Goal: Task Accomplishment & Management: Manage account settings

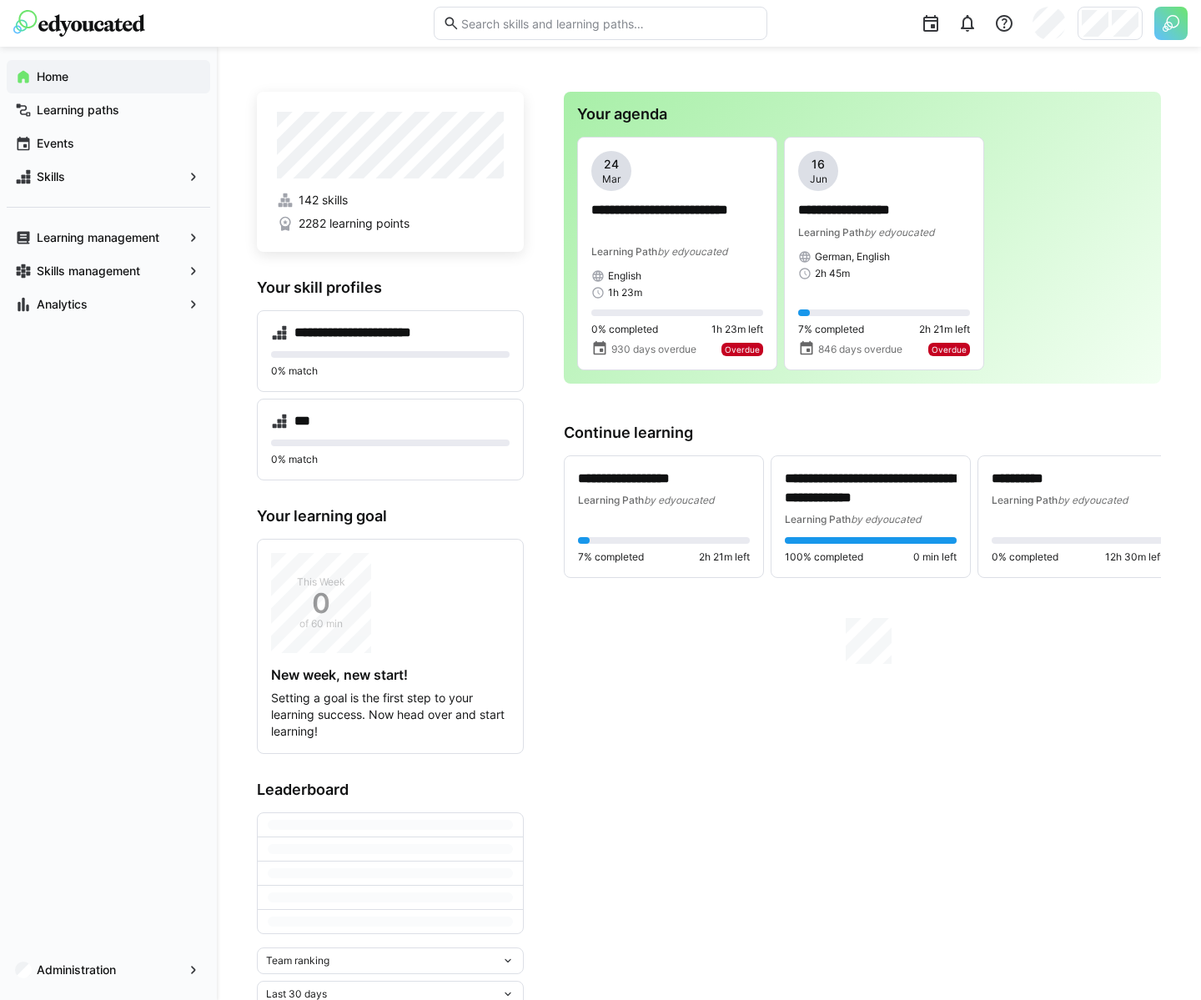
click at [1169, 24] on img at bounding box center [1170, 23] width 33 height 33
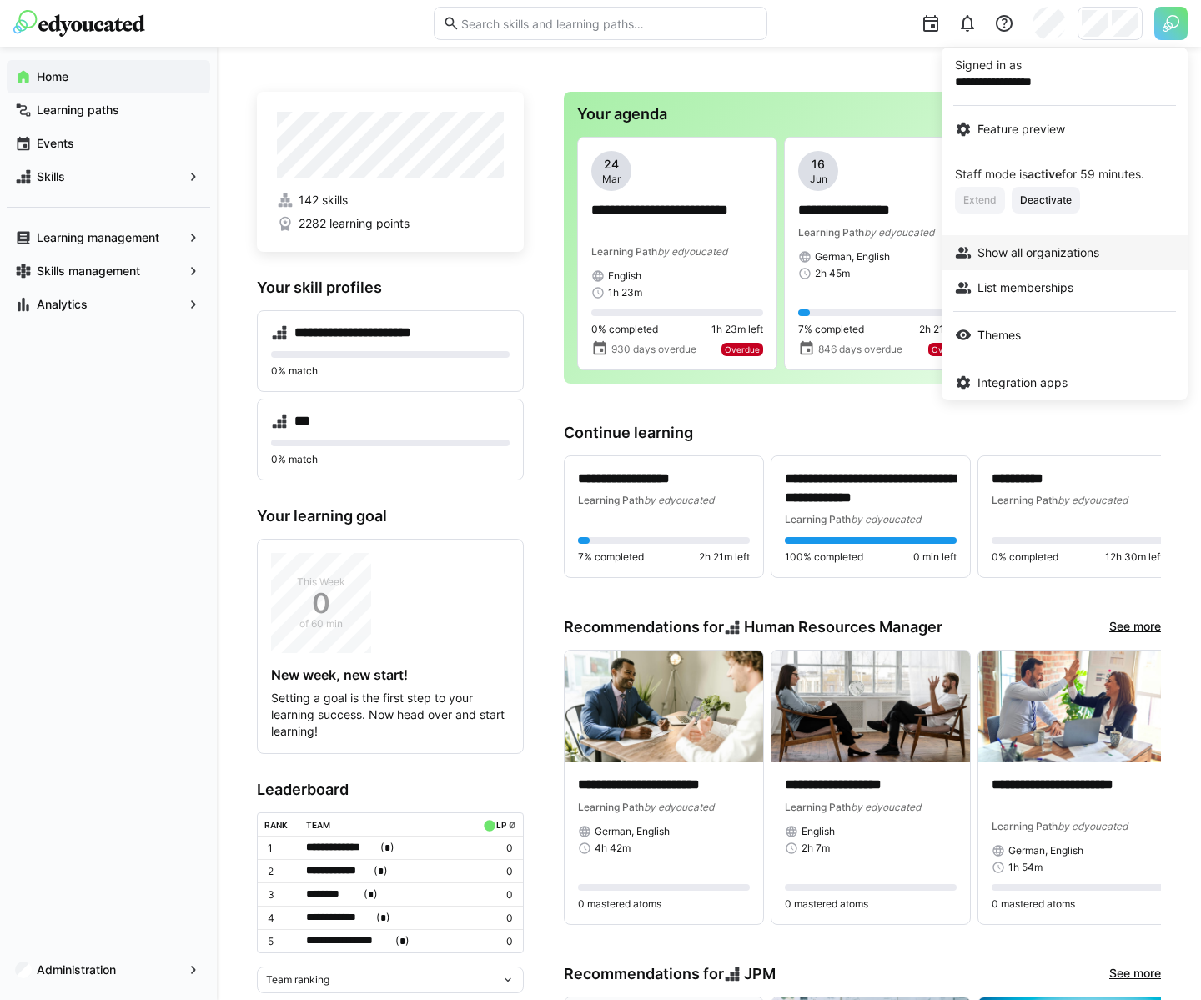
click at [1047, 247] on span "Show all organizations" at bounding box center [1039, 252] width 122 height 17
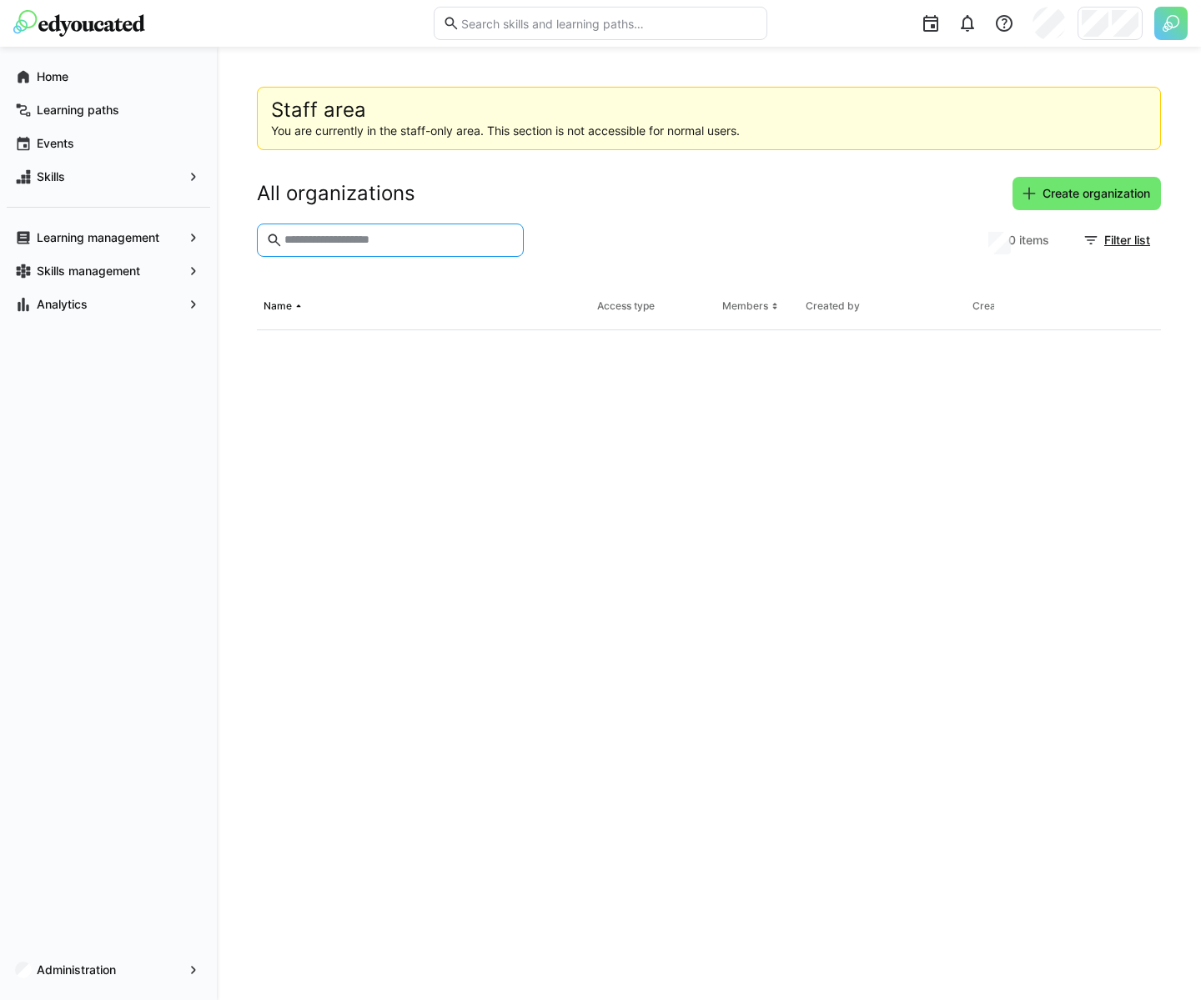
click at [348, 237] on input "text" at bounding box center [399, 240] width 232 height 15
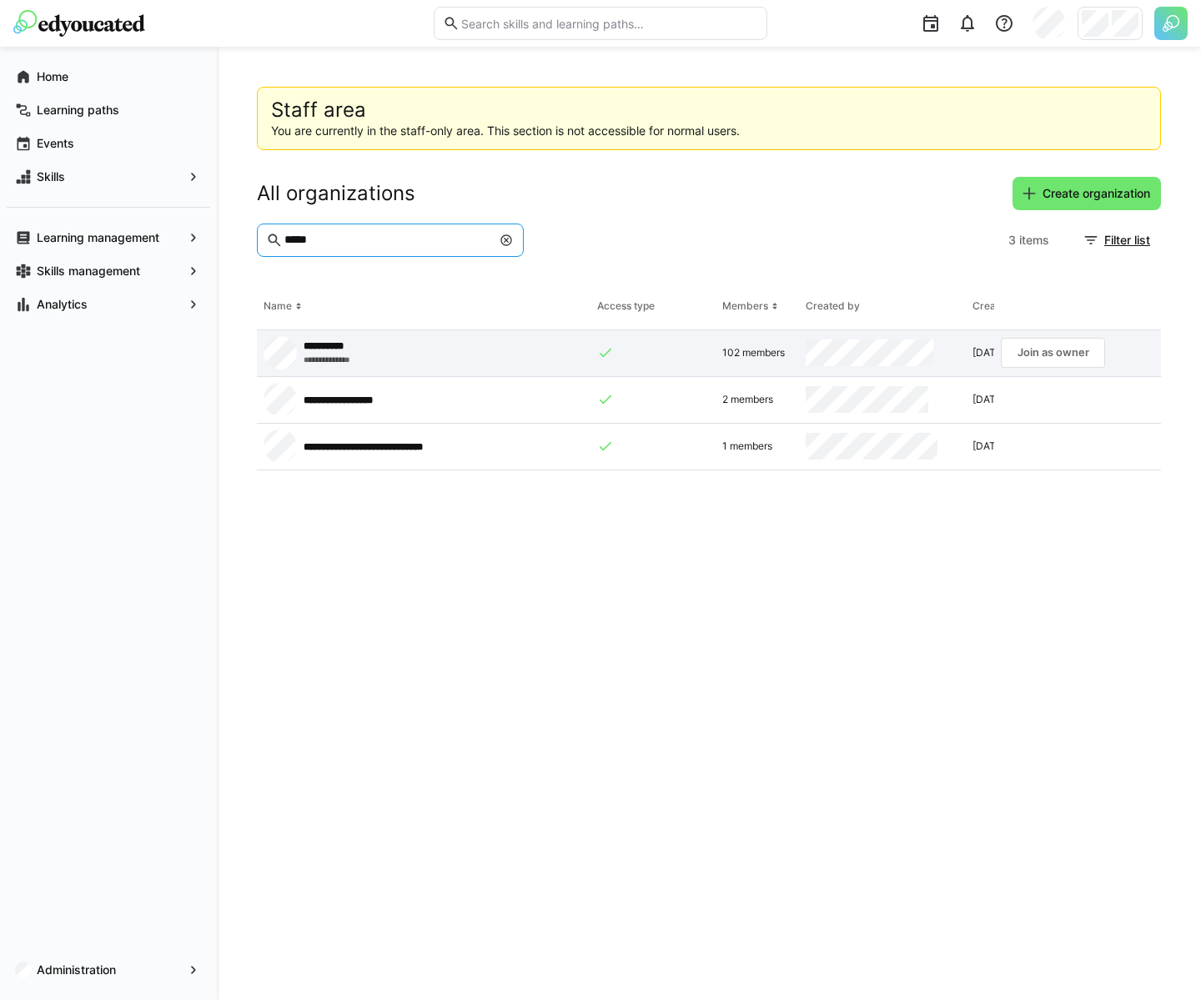
type input "*****"
click at [1063, 349] on app-request-click "Join as owner" at bounding box center [1053, 353] width 104 height 30
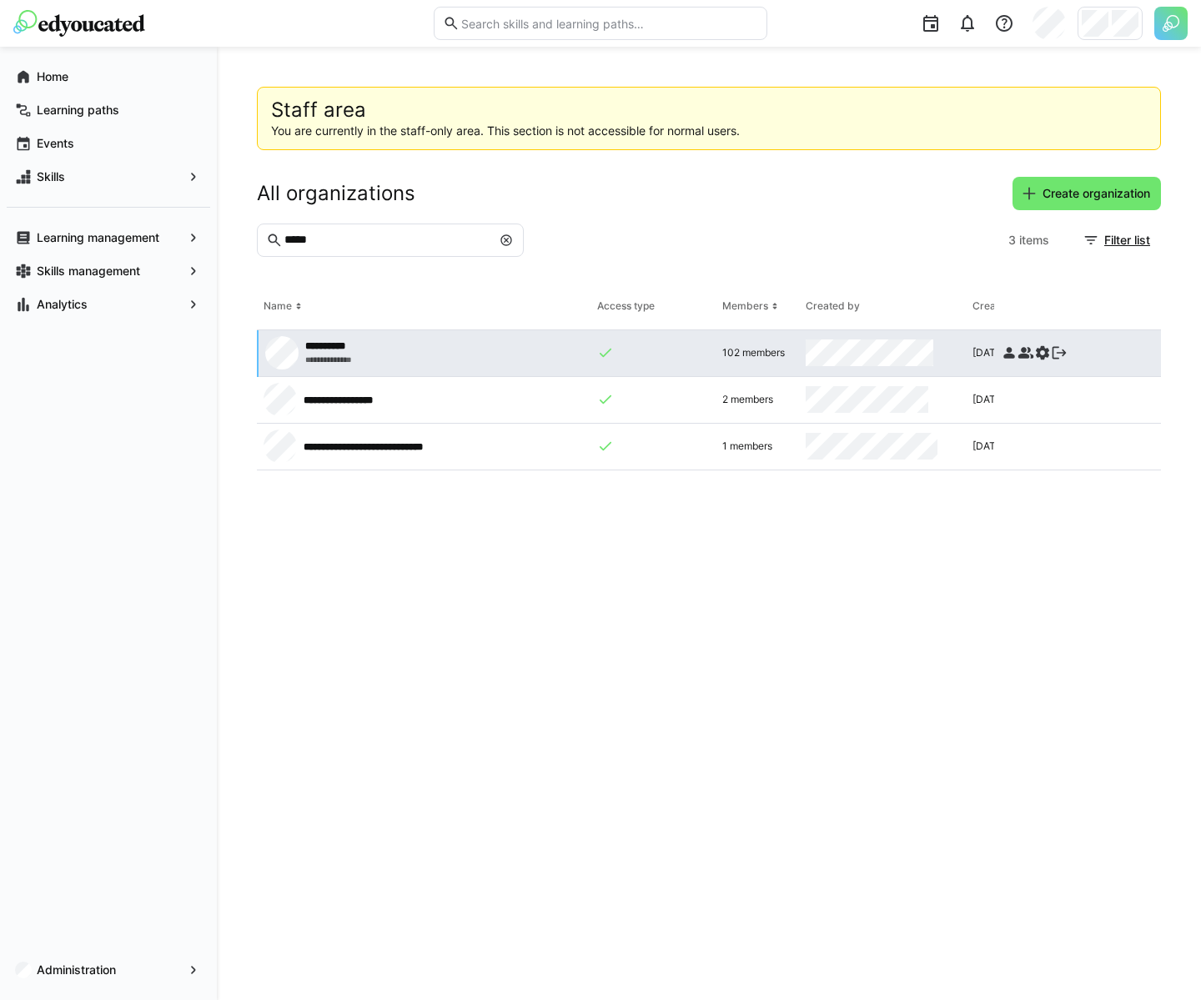
click at [1038, 350] on eds-icon at bounding box center [1042, 352] width 17 height 17
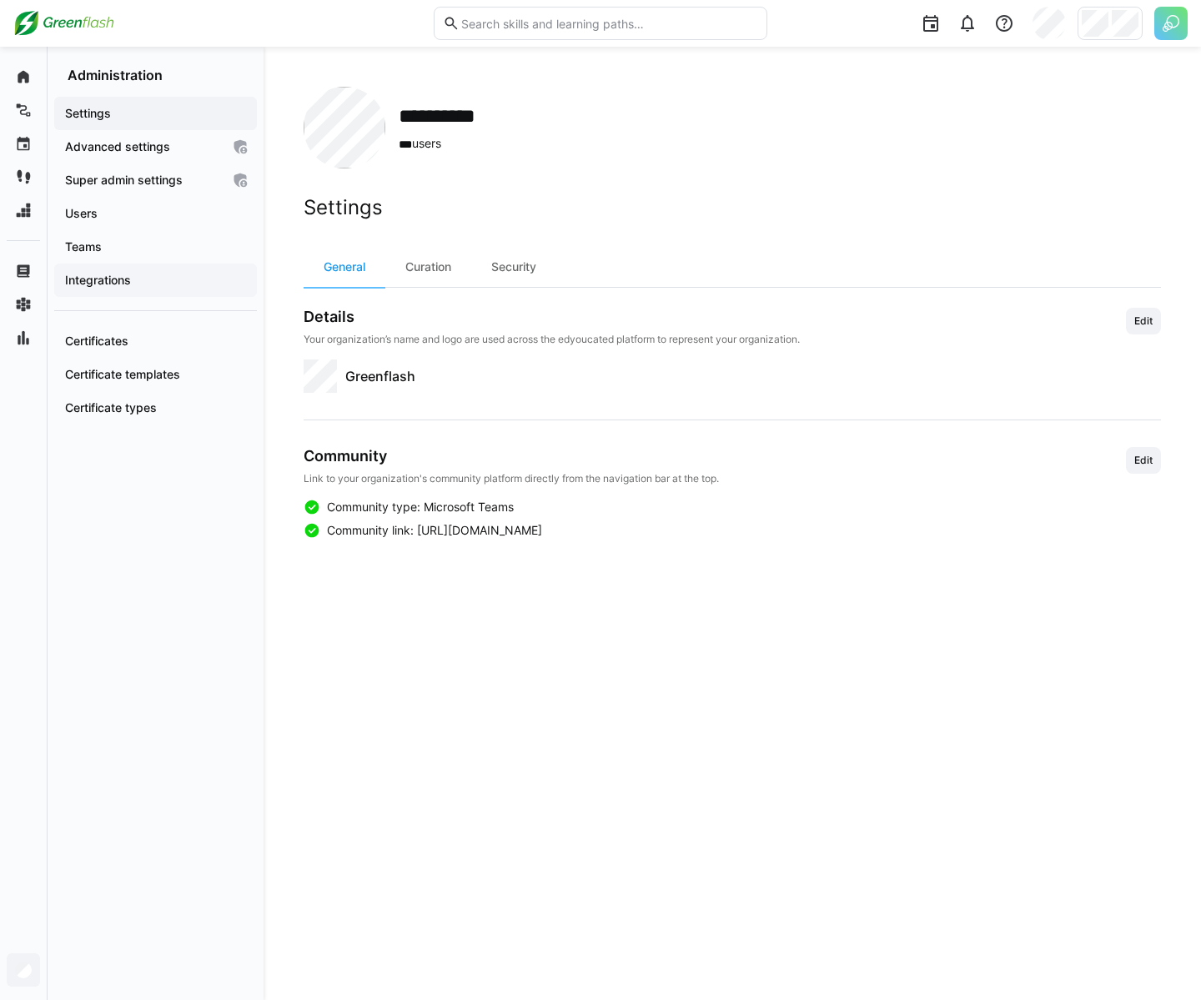
click at [0, 0] on app-navigation-label "Integrations" at bounding box center [0, 0] width 0 height 0
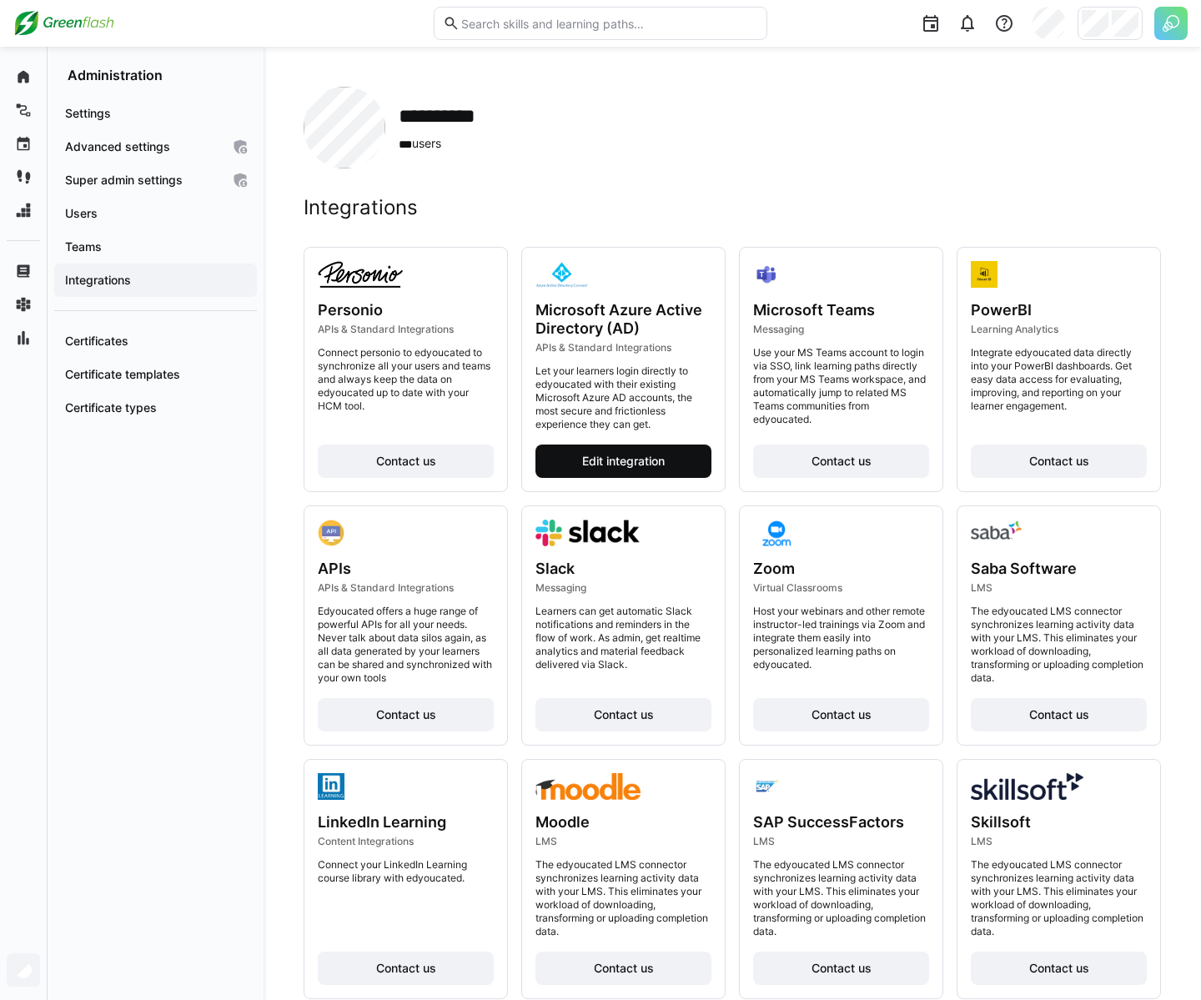
click at [630, 463] on span "Edit integration" at bounding box center [624, 461] width 88 height 17
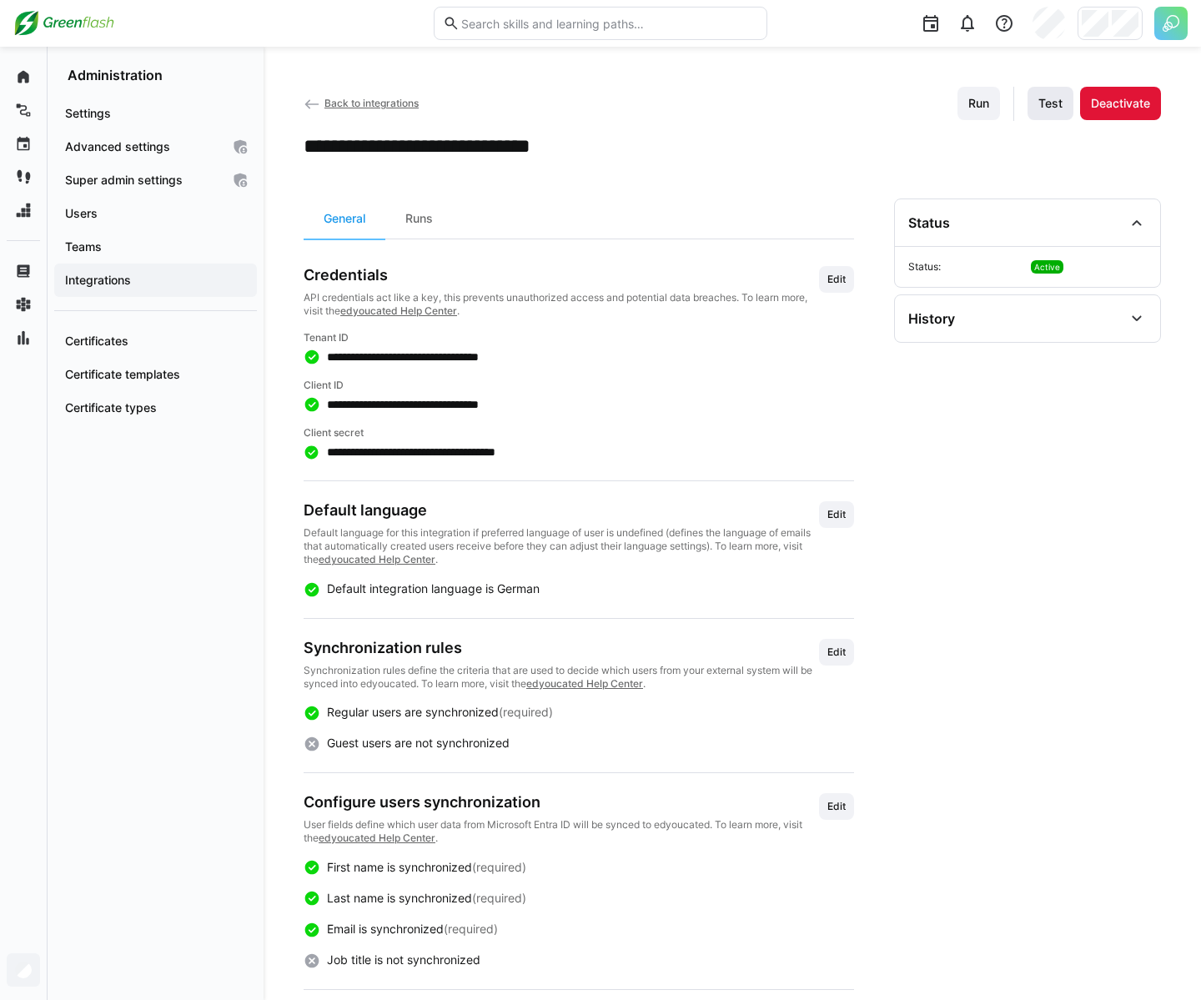
click at [1041, 113] on span "Test" at bounding box center [1051, 103] width 46 height 33
click at [430, 224] on div "Runs" at bounding box center [419, 219] width 68 height 40
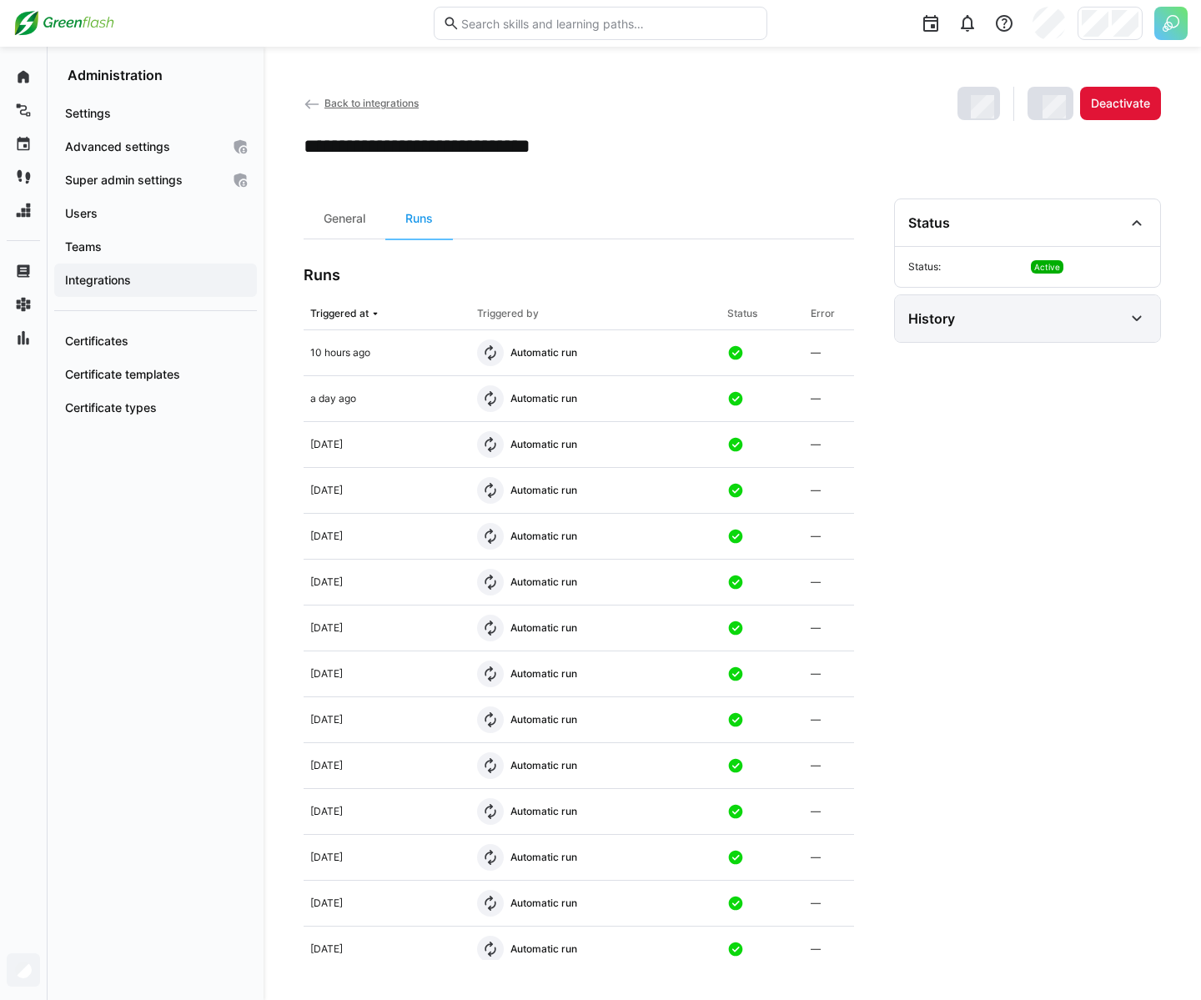
click at [1134, 315] on eds-icon at bounding box center [1137, 319] width 20 height 20
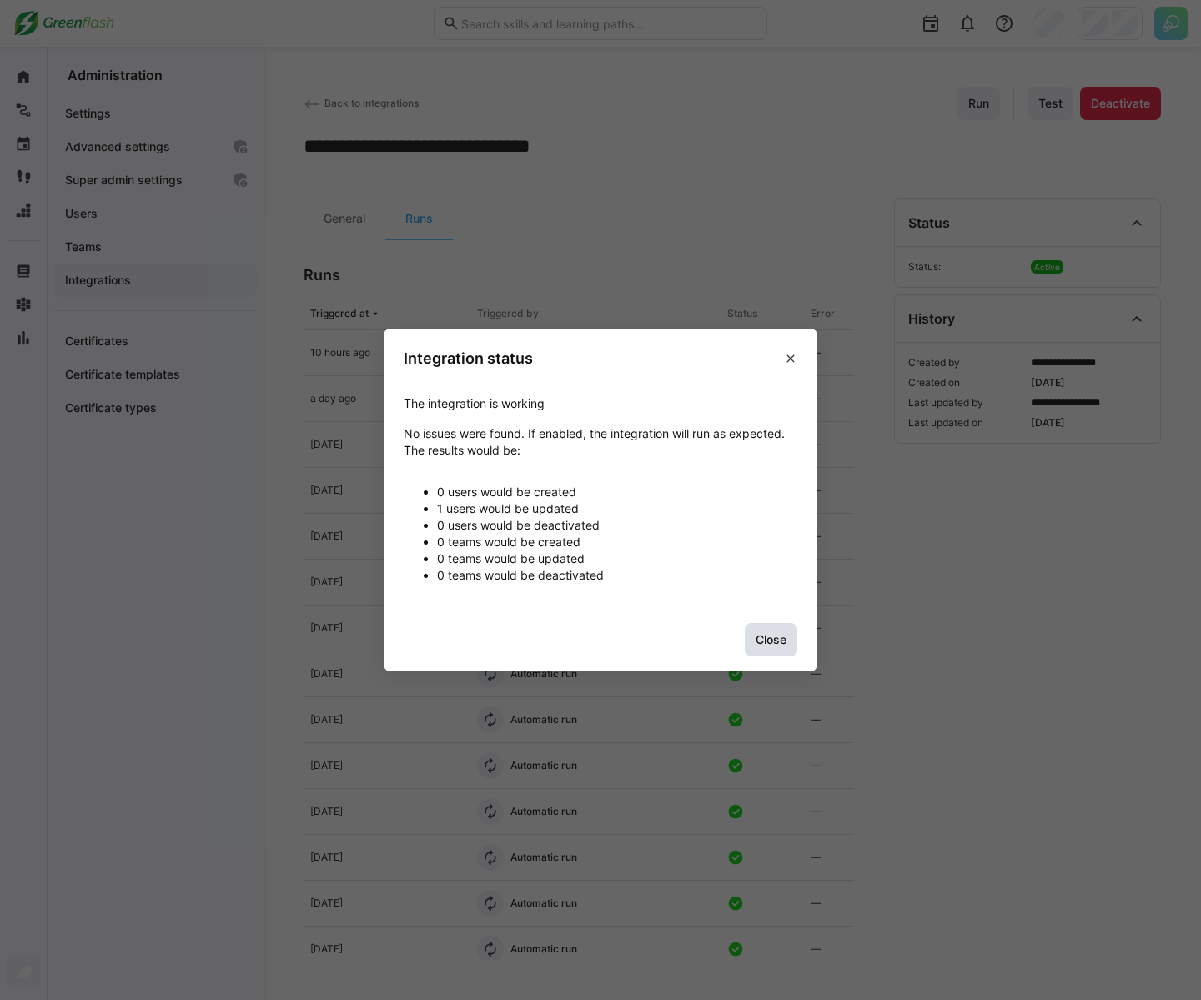
click at [777, 646] on span "Close" at bounding box center [771, 639] width 36 height 17
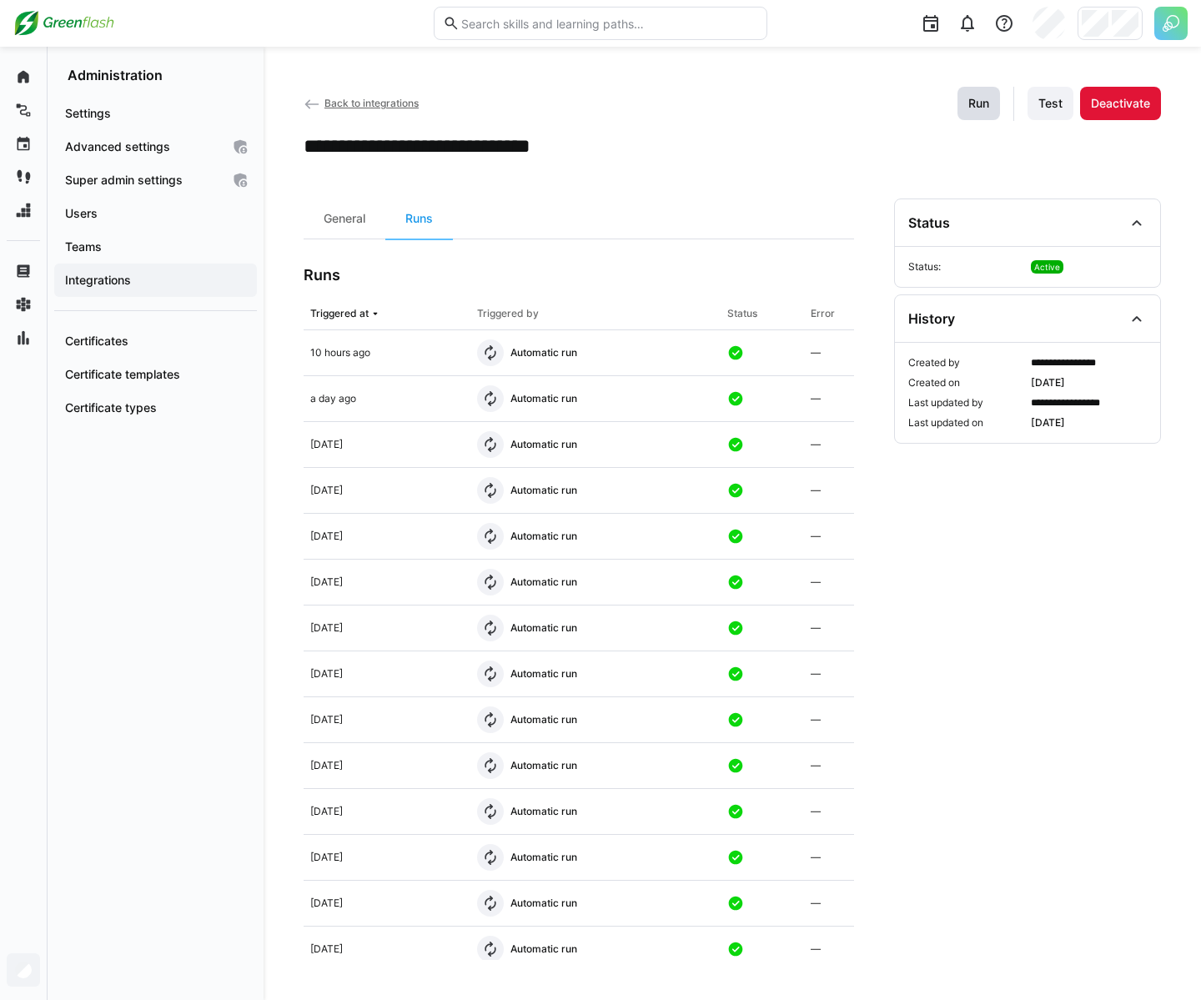
click at [969, 105] on span "Run" at bounding box center [979, 103] width 26 height 17
click at [152, 219] on span "Users" at bounding box center [156, 213] width 186 height 17
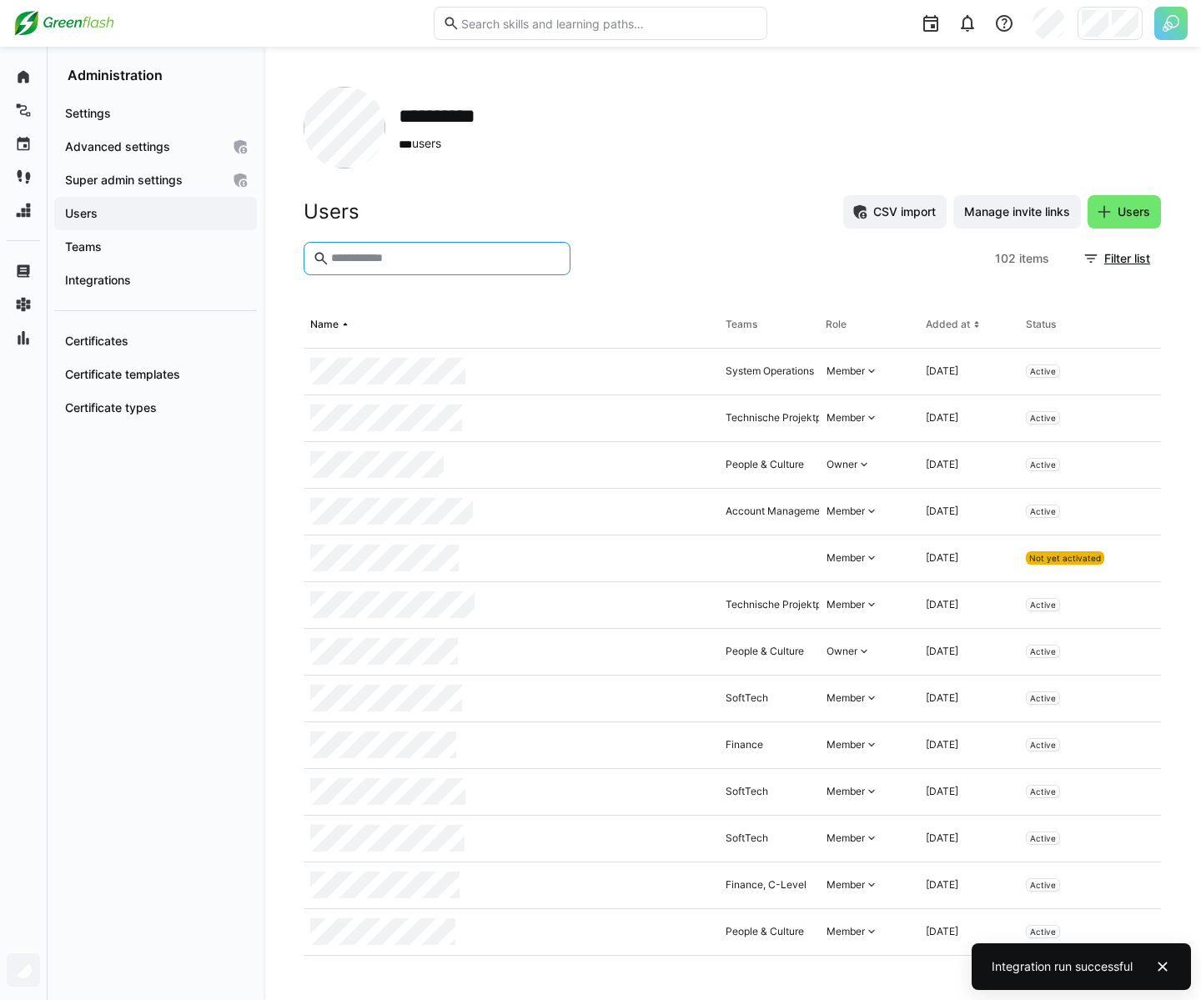
click at [394, 252] on input "text" at bounding box center [445, 258] width 232 height 15
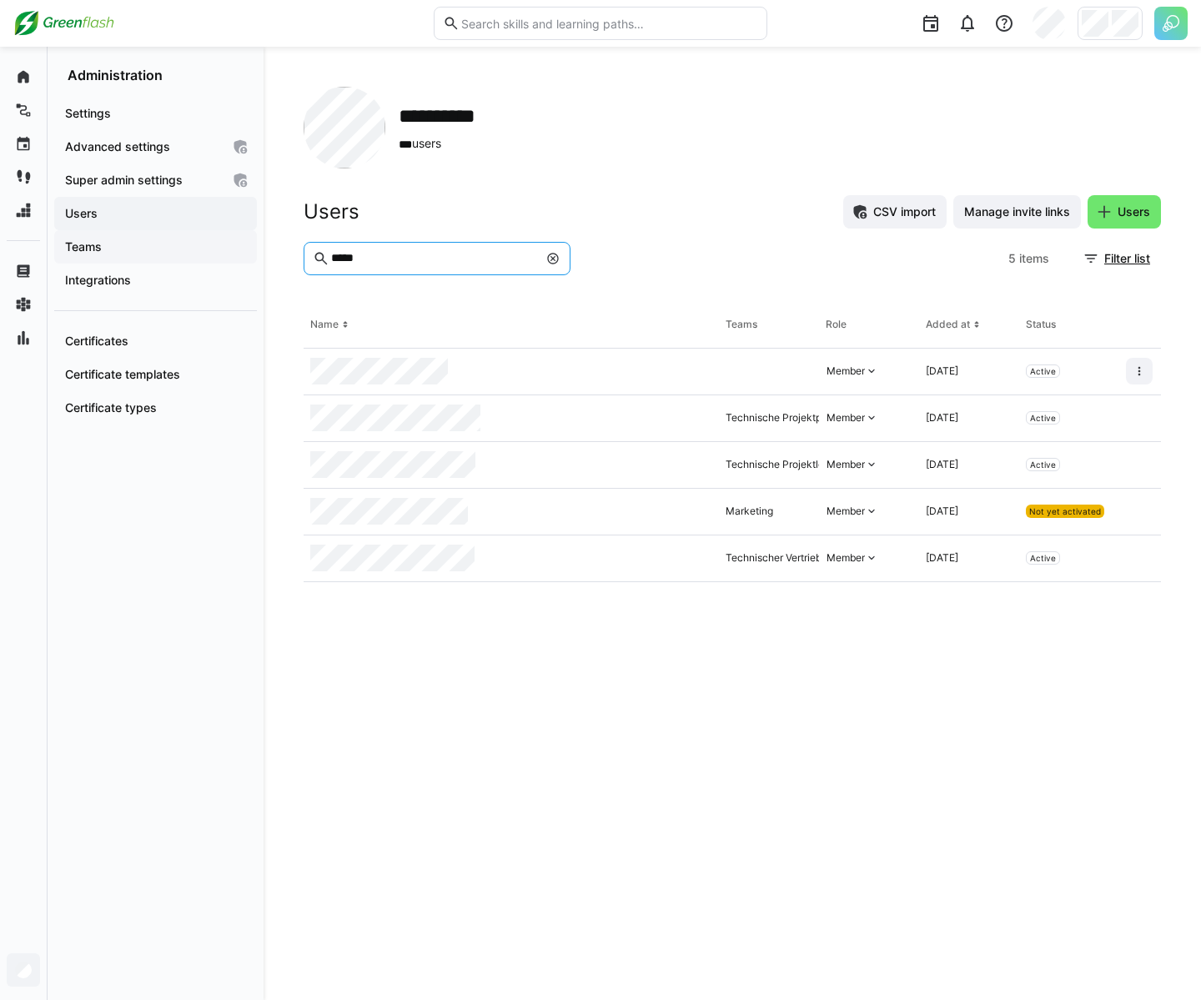
type input "*****"
click at [116, 252] on span "Teams" at bounding box center [156, 247] width 186 height 17
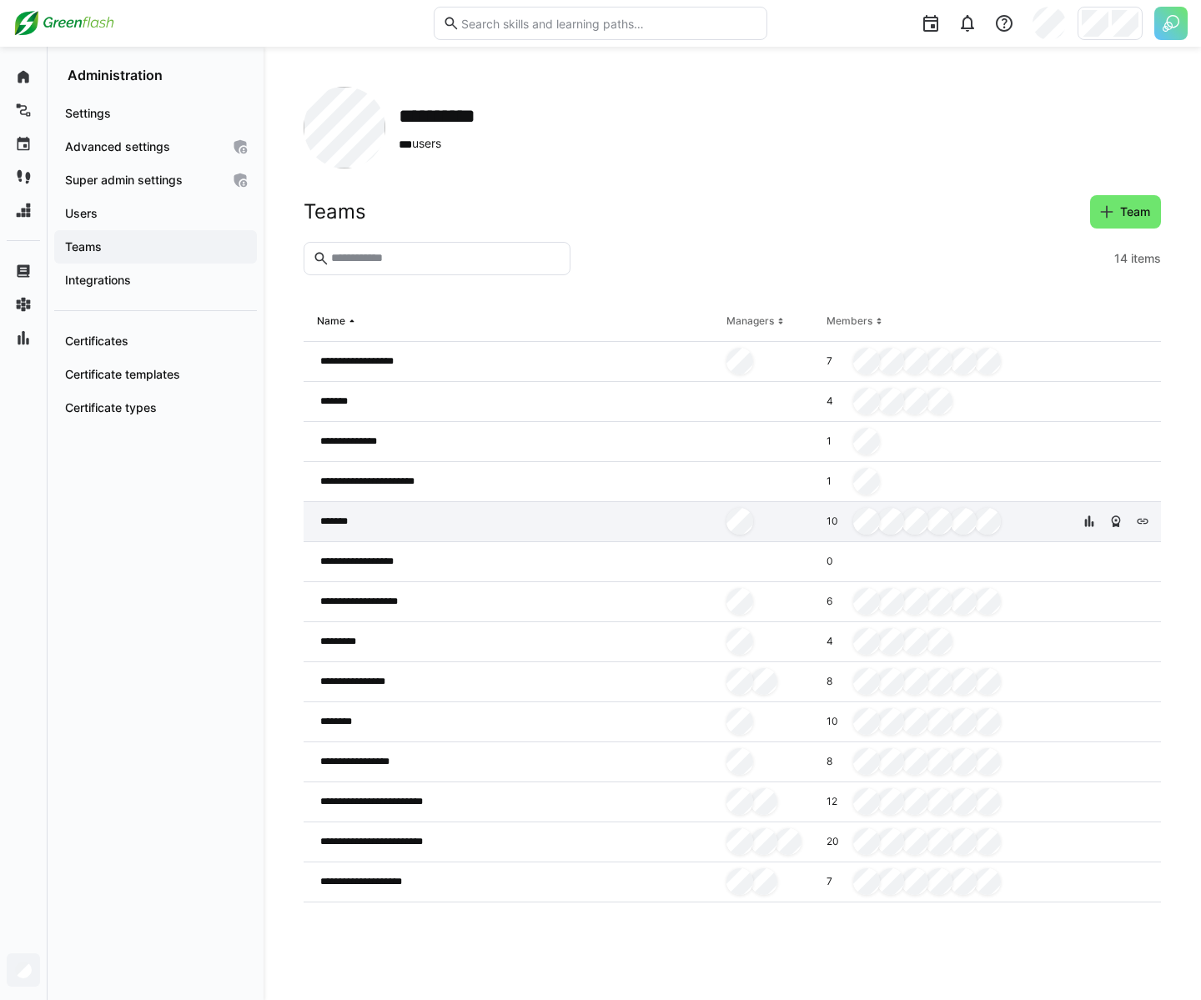
click at [423, 525] on div "*******" at bounding box center [512, 522] width 416 height 40
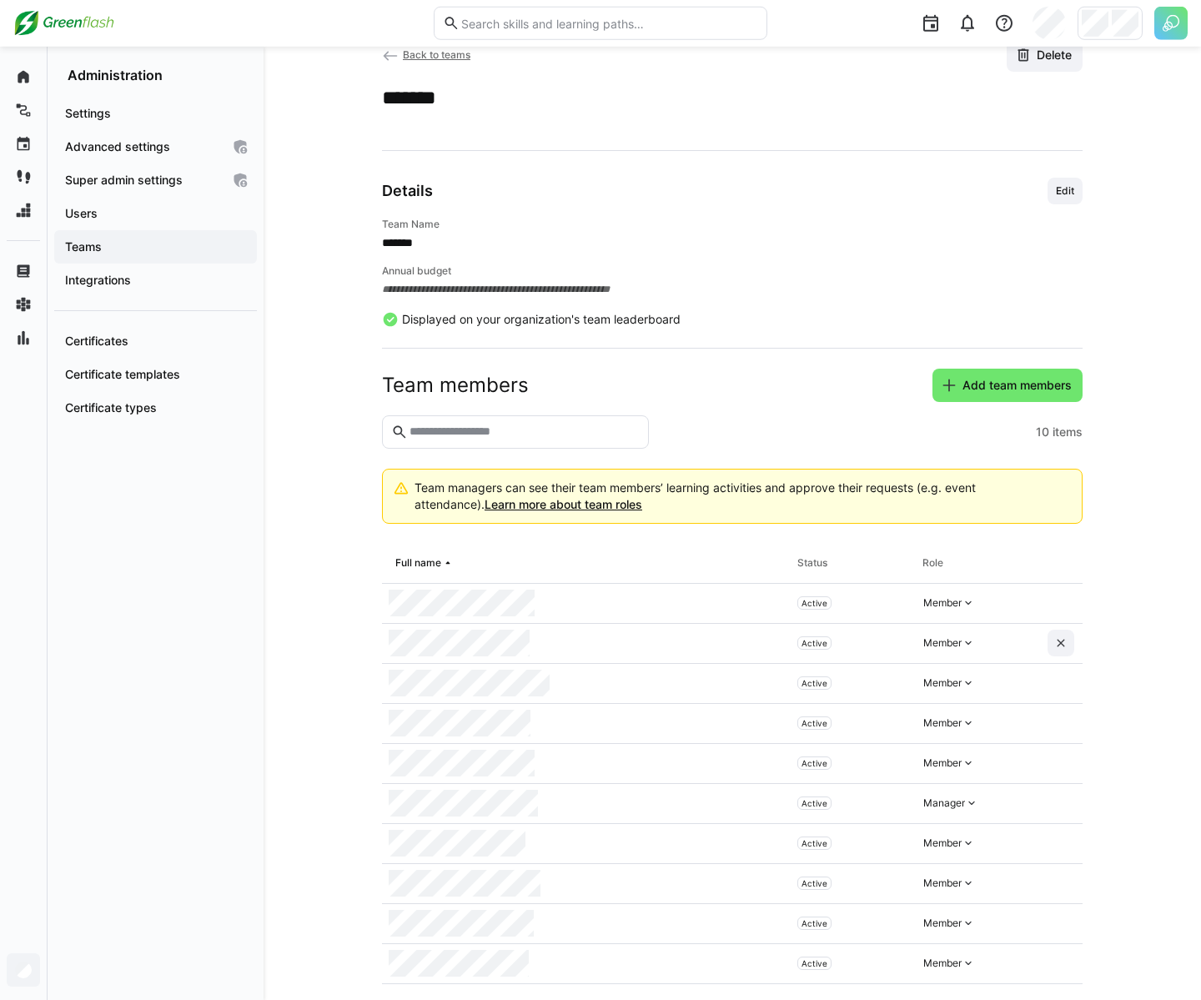
scroll to position [73, 0]
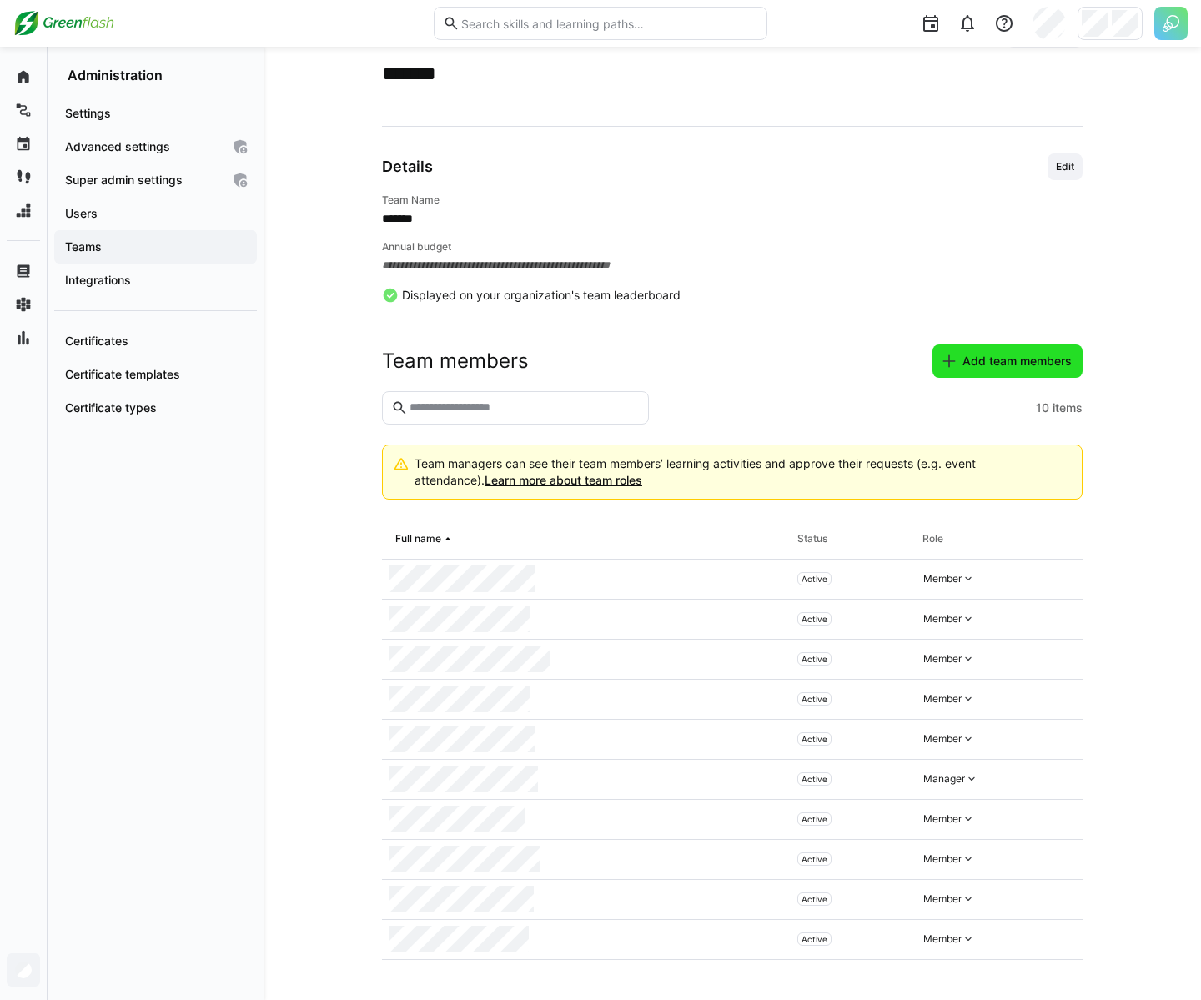
click at [993, 349] on span "Add team members" at bounding box center [1008, 360] width 150 height 33
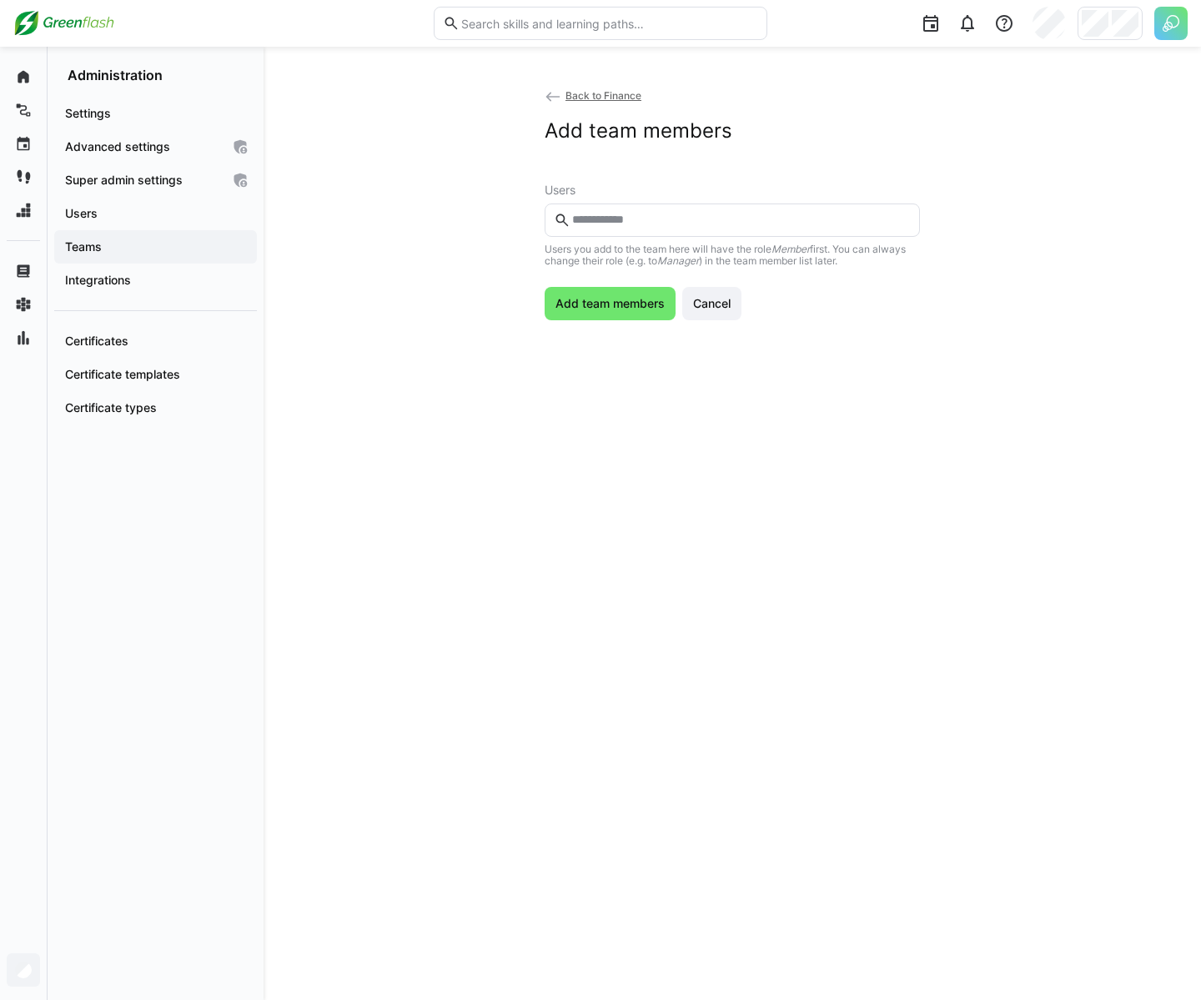
click at [661, 229] on eds-input at bounding box center [732, 220] width 375 height 33
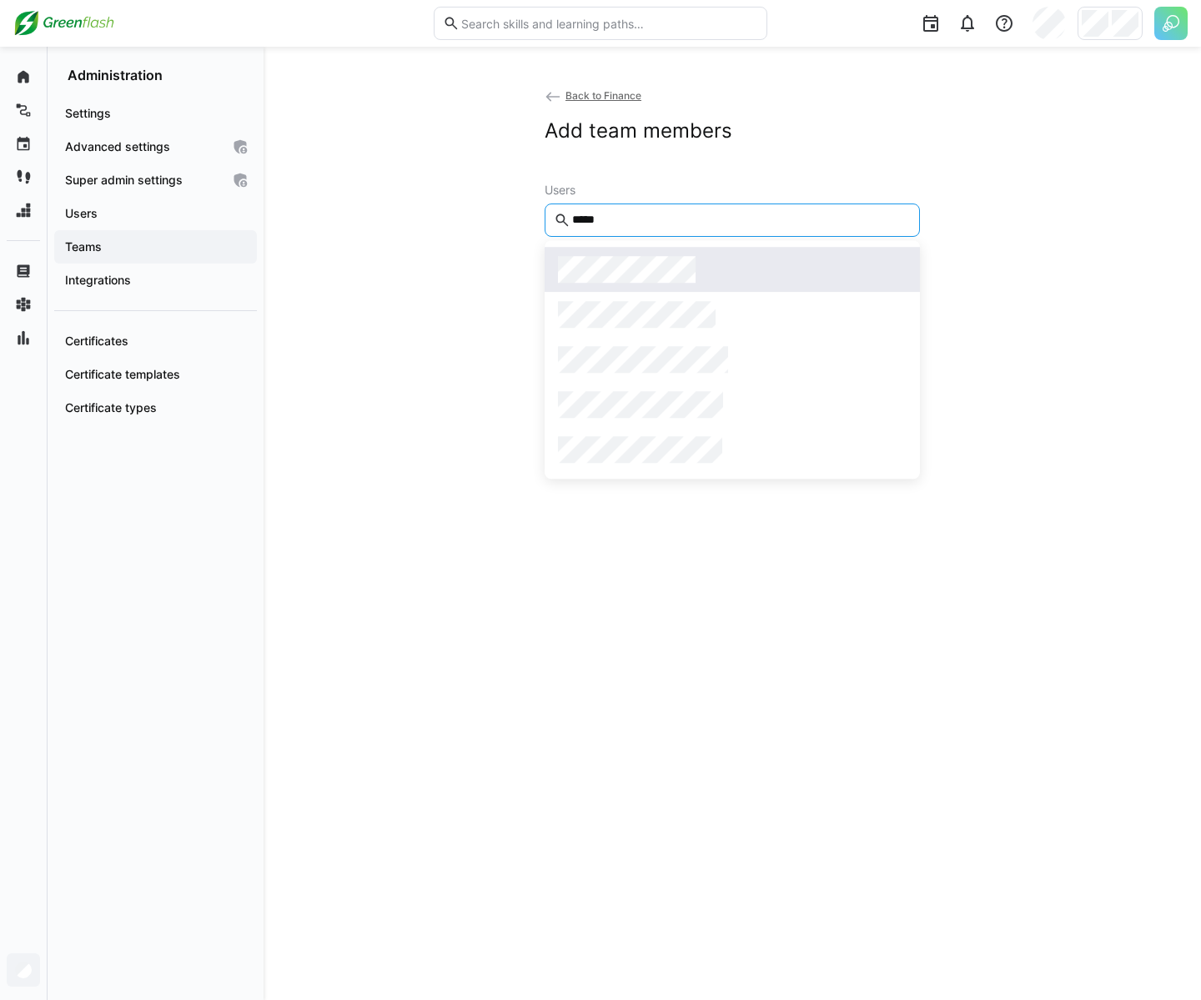
type input "*****"
click at [776, 273] on div at bounding box center [732, 269] width 349 height 27
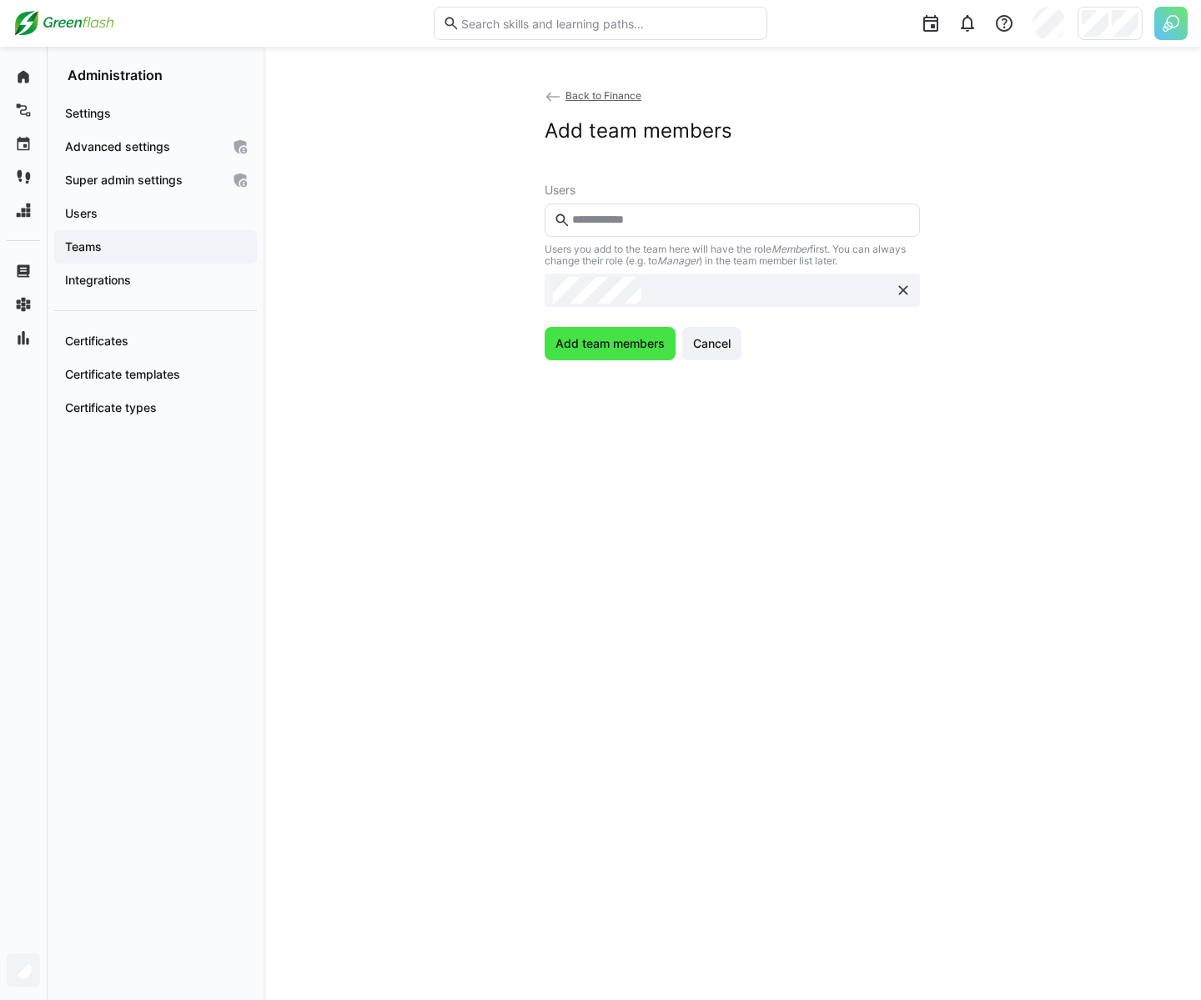
click at [606, 347] on span "Add team members" at bounding box center [610, 343] width 114 height 17
